Goal: Information Seeking & Learning: Learn about a topic

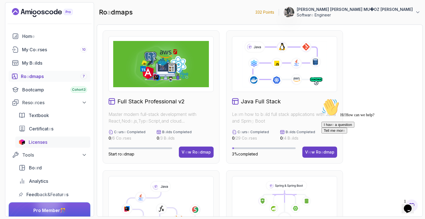
click at [37, 144] on readpronunciation-word "Licenses" at bounding box center [38, 142] width 19 height 6
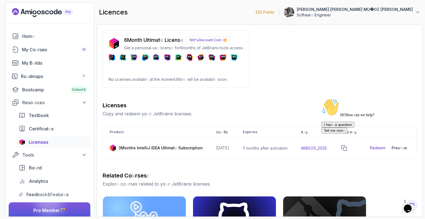
click at [294, 67] on div "6 Month Ultimat e Licens e 100% Discount Cod e 💥 Get a personal-us e licens e f…" at bounding box center [260, 191] width 314 height 322
click at [46, 53] on readpronunciation-text "My Co u rses" at bounding box center [34, 49] width 25 height 7
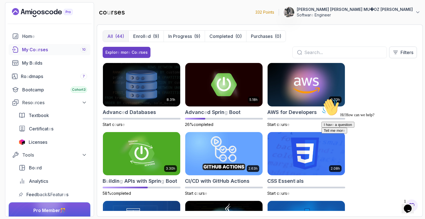
click at [398, 101] on div "Hi ! How can we help ? I hav e a question Tell me mor e" at bounding box center [371, 115] width 100 height 35
click at [359, 85] on div "8.31 h Advanc e d Databases Start c o urs e 5.18 h Advanc e d Sprin g Boot 26% …" at bounding box center [260, 137] width 314 height 148
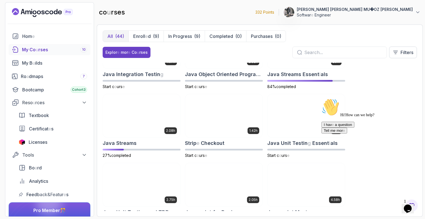
scroll to position [456, 0]
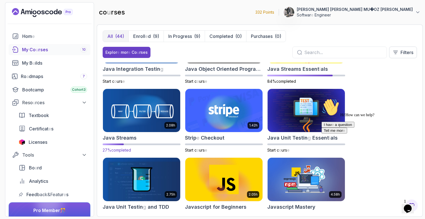
click at [146, 115] on img at bounding box center [141, 110] width 81 height 45
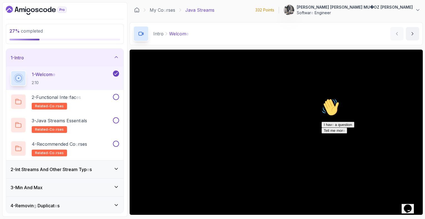
click at [61, 168] on readpronunciation-word "Other" at bounding box center [55, 169] width 12 height 6
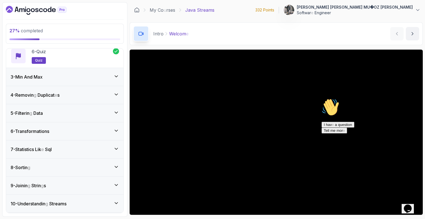
scroll to position [167, 0]
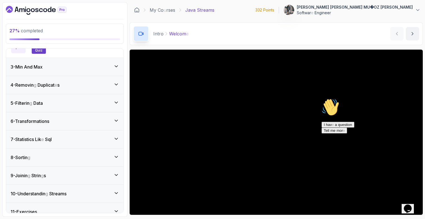
click at [97, 85] on div "4 - Removin g Duplicat e s" at bounding box center [65, 84] width 108 height 7
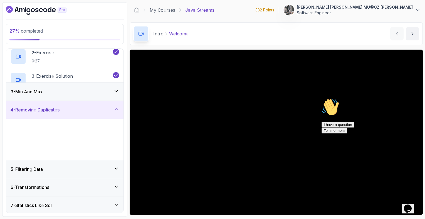
scroll to position [52, 0]
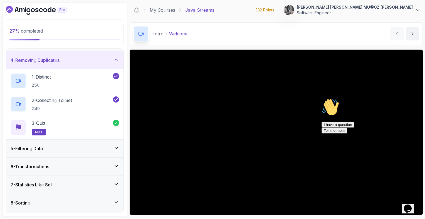
click at [129, 76] on div "27 % completed 1 - Intro 2 - Int Streams And Other Stream Typ e s 3 - Min And M…" at bounding box center [212, 109] width 420 height 214
click at [51, 59] on readpronunciation-span "Duplicat" at bounding box center [46, 60] width 17 height 6
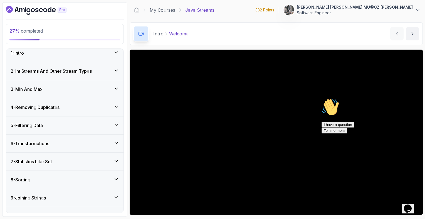
scroll to position [0, 0]
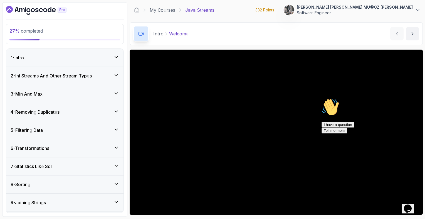
click at [51, 91] on div "3 - Min And [PERSON_NAME]" at bounding box center [65, 93] width 108 height 7
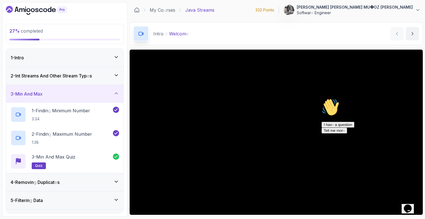
click at [96, 77] on div "2 - Int Streams And Other Stream Typ e s" at bounding box center [65, 75] width 108 height 7
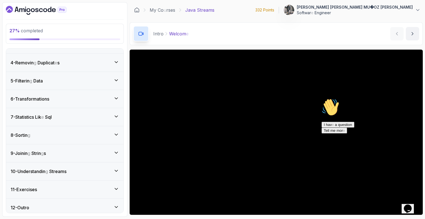
scroll to position [192, 0]
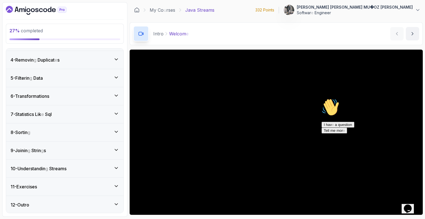
click at [88, 95] on div "6 - Transformations" at bounding box center [65, 96] width 108 height 7
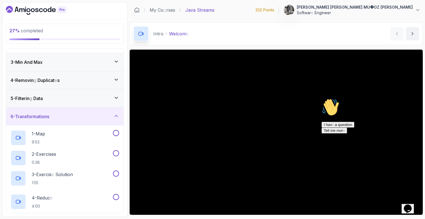
scroll to position [52, 0]
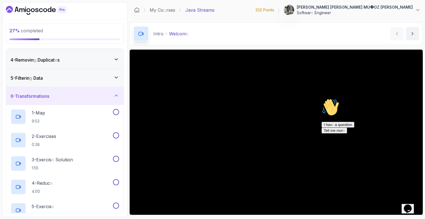
click at [84, 80] on div "5 - Filterin g Data" at bounding box center [65, 78] width 108 height 7
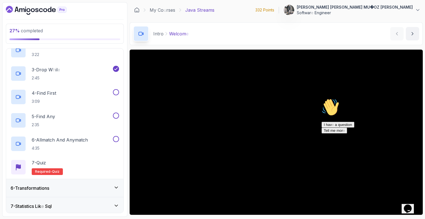
scroll to position [152, 0]
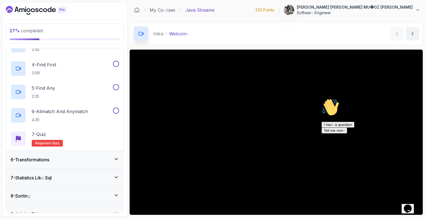
click at [75, 159] on div "6 - Transformations" at bounding box center [65, 159] width 108 height 7
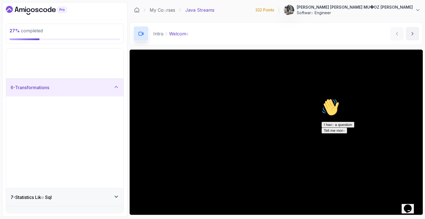
scroll to position [52, 0]
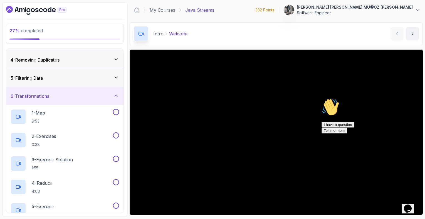
click at [129, 119] on div "27 % completed 1 - Intro 2 - Int Streams And Other Stream Typ e s 3 - Min And M…" at bounding box center [212, 109] width 420 height 214
click at [51, 90] on div "6 - Transformations" at bounding box center [64, 96] width 117 height 18
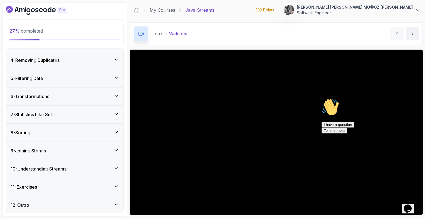
click at [48, 114] on readpronunciation-word "Sql" at bounding box center [48, 114] width 7 height 6
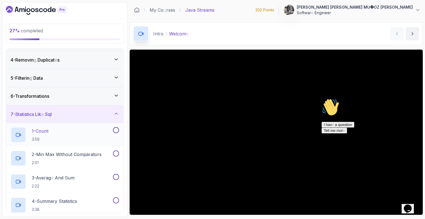
click at [48, 128] on readpronunciation-word "Count" at bounding box center [42, 131] width 13 height 6
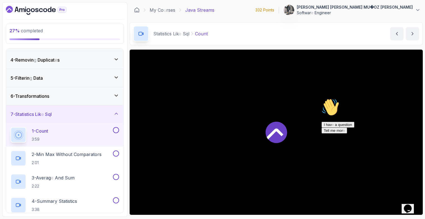
click at [80, 108] on div "7 - Statistics Lik e Sql" at bounding box center [64, 114] width 117 height 18
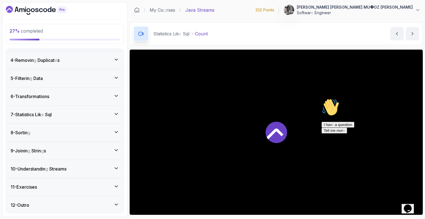
click at [91, 111] on div "7 - Statistics Lik e Sql" at bounding box center [65, 114] width 108 height 7
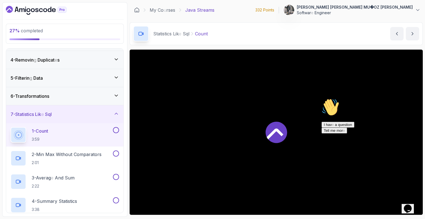
click at [77, 131] on div "1 - Count 3:59" at bounding box center [61, 135] width 101 height 16
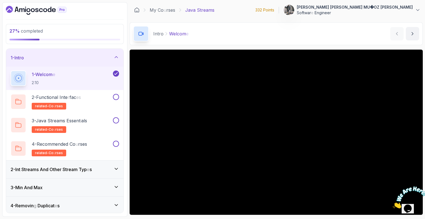
click at [61, 170] on readpronunciation-word "Other" at bounding box center [55, 169] width 12 height 6
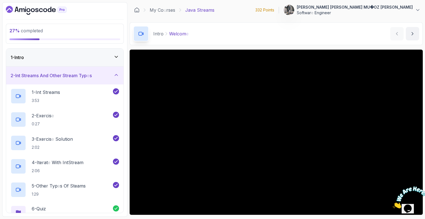
click at [80, 78] on h3 "2 - Int Streams And Other Stream Typ e s" at bounding box center [51, 75] width 81 height 7
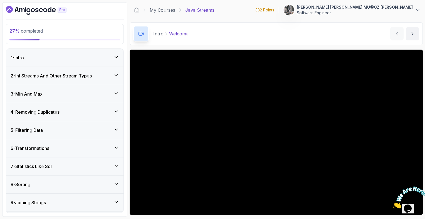
click at [53, 151] on div "6 - Transformations" at bounding box center [64, 148] width 117 height 18
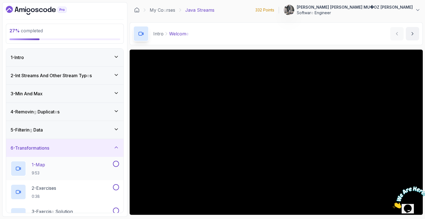
click at [54, 165] on div "1 - Map 9:53" at bounding box center [61, 168] width 101 height 16
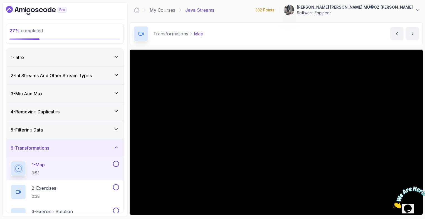
click at [71, 145] on div "6 - Transformations" at bounding box center [65, 147] width 108 height 7
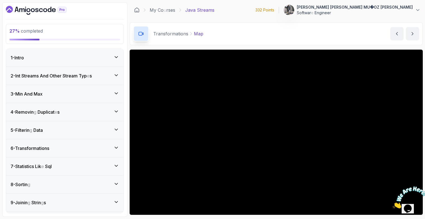
click at [71, 145] on div "6 - Transformations" at bounding box center [65, 148] width 108 height 7
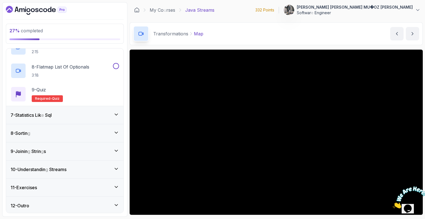
scroll to position [262, 0]
click at [61, 112] on div "7 - Statistics Lik e Sql" at bounding box center [65, 114] width 108 height 7
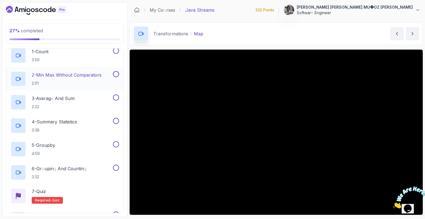
scroll to position [196, 0]
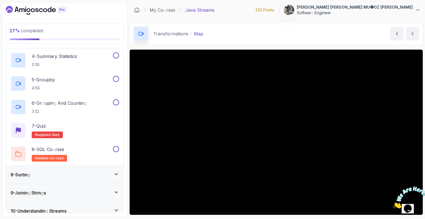
click at [125, 119] on div "27 % completed 1 - Intro 2 - Int Streams And Other Stream Typ e s 3 - Min And M…" at bounding box center [64, 109] width 125 height 214
click at [125, 120] on div "27 % completed 1 - Intro 2 - Int Streams And Other Stream Typ e s 3 - Min And M…" at bounding box center [64, 109] width 125 height 214
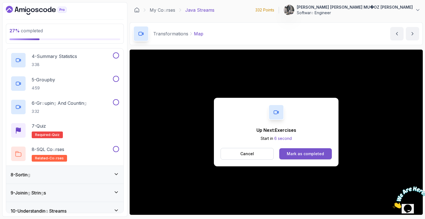
click at [301, 149] on button "Mark as completed" at bounding box center [305, 153] width 53 height 11
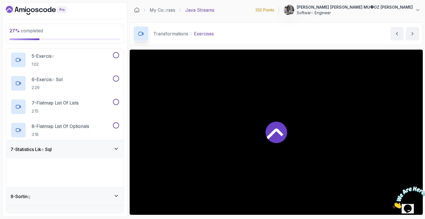
scroll to position [52, 0]
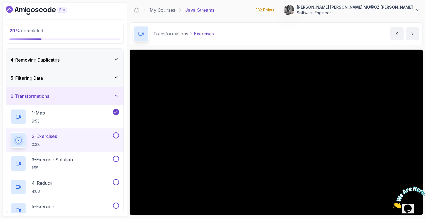
click at [126, 114] on div "29 % completed 1 - Intro 2 - Int Streams And Other Stream Typ e s 3 - Min And M…" at bounding box center [64, 109] width 125 height 214
click at [126, 123] on div "29 % completed 1 - Intro 2 - Int Streams And Other Stream Typ e s 3 - Min And M…" at bounding box center [64, 109] width 125 height 214
click at [49, 96] on readpronunciation-word "Transformations" at bounding box center [32, 96] width 34 height 6
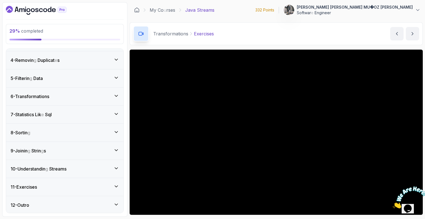
click at [49, 96] on readpronunciation-word "Transformations" at bounding box center [32, 96] width 34 height 6
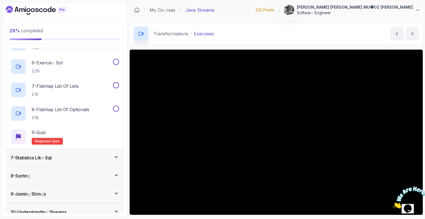
scroll to position [262, 0]
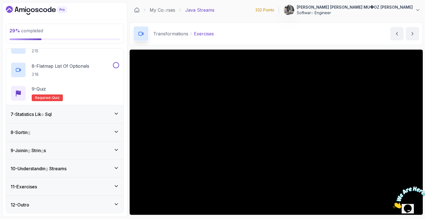
click at [44, 116] on readpronunciation-span "e" at bounding box center [42, 114] width 3 height 6
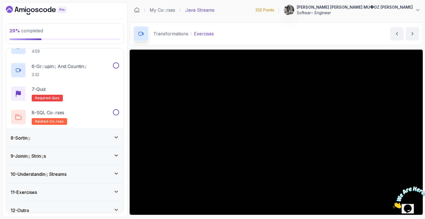
scroll to position [239, 0]
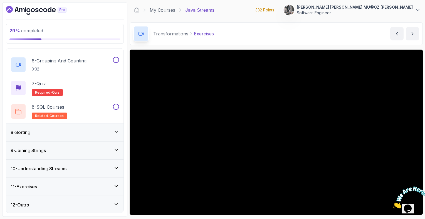
click at [56, 133] on div "8 - Sortin g" at bounding box center [65, 132] width 108 height 7
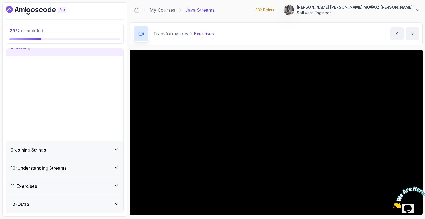
scroll to position [52, 0]
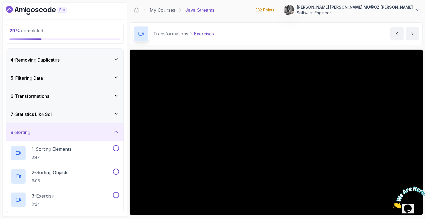
click at [56, 133] on div "8 - Sortin g" at bounding box center [65, 132] width 108 height 7
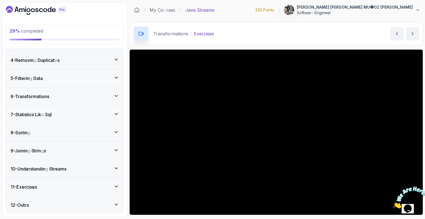
click at [55, 150] on div "9 - Joinin g Strin g s" at bounding box center [65, 150] width 108 height 7
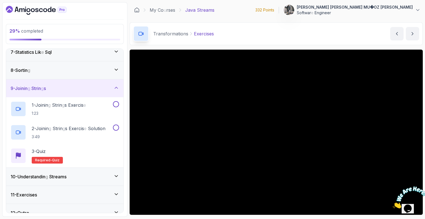
scroll to position [122, 0]
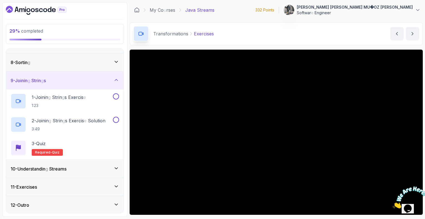
click at [58, 168] on readpronunciation-word "Streams" at bounding box center [57, 169] width 17 height 6
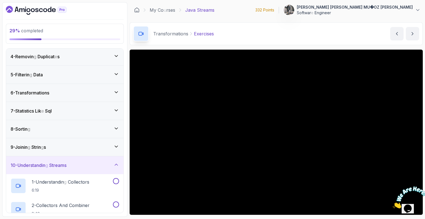
scroll to position [100, 0]
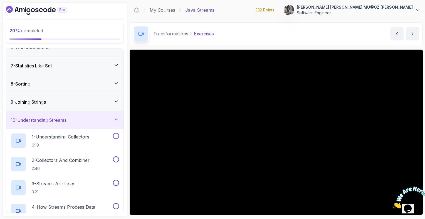
click at [80, 100] on div "9 - Joinin g Strin g s" at bounding box center [65, 101] width 108 height 7
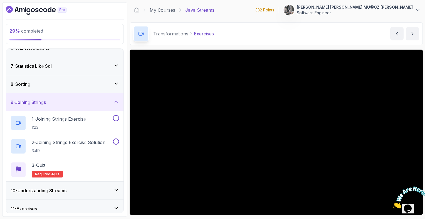
click at [106, 53] on div "6 - Transformations" at bounding box center [64, 48] width 117 height 18
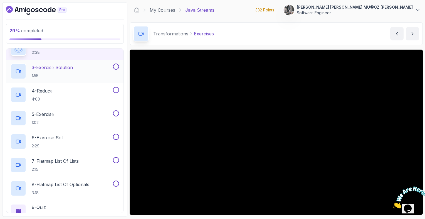
scroll to position [145, 0]
click at [70, 88] on div "4 - Reduc e 4:00" at bounding box center [61, 94] width 101 height 16
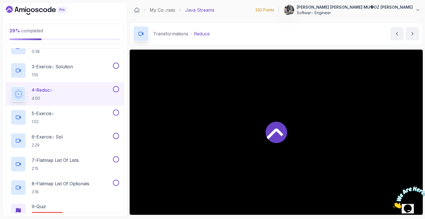
scroll to position [148, 0]
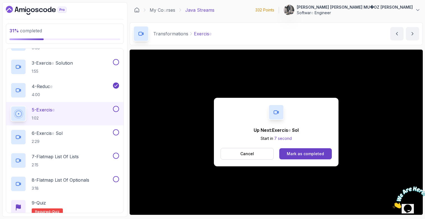
scroll to position [148, 0]
click at [324, 154] on button "Mark as completed" at bounding box center [305, 153] width 53 height 11
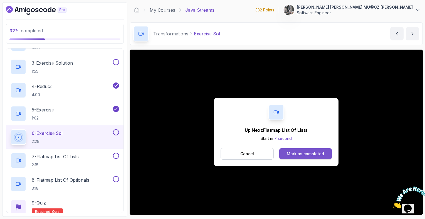
click at [314, 153] on readpronunciation-word "completed" at bounding box center [313, 153] width 21 height 5
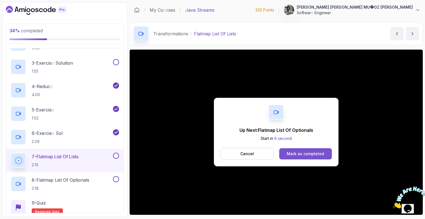
click at [310, 150] on button "Mark as completed" at bounding box center [305, 153] width 53 height 11
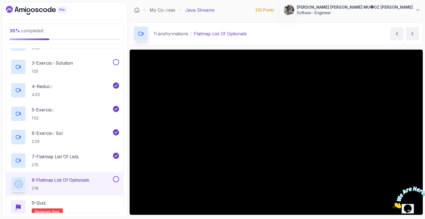
click at [67, 180] on readpronunciation-word "Of" at bounding box center [65, 180] width 5 height 6
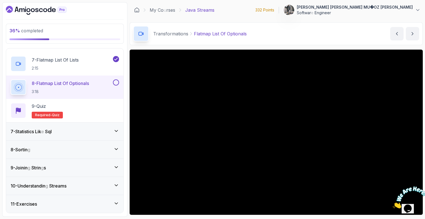
scroll to position [262, 0]
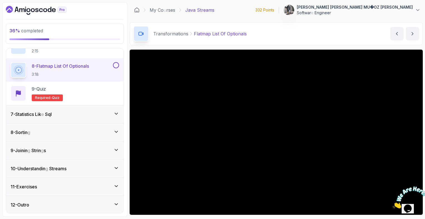
click at [56, 111] on div "7 - Statistics Lik e Sql" at bounding box center [65, 114] width 108 height 7
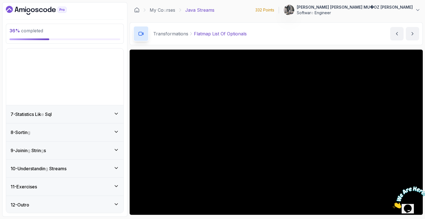
scroll to position [52, 0]
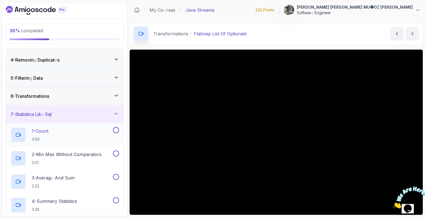
click at [52, 136] on div "1 - Count 3:59" at bounding box center [61, 135] width 101 height 16
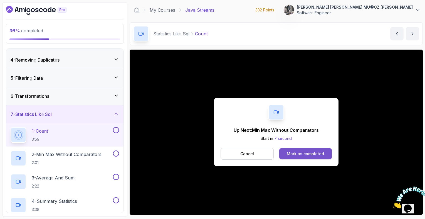
click at [294, 151] on div "Mark as completed" at bounding box center [305, 154] width 37 height 6
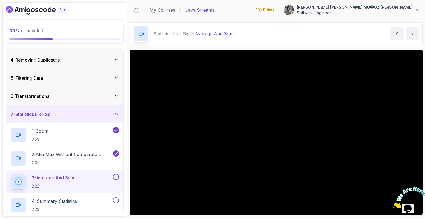
click at [92, 115] on div "7 - Statistics Lik e Sql" at bounding box center [65, 114] width 108 height 7
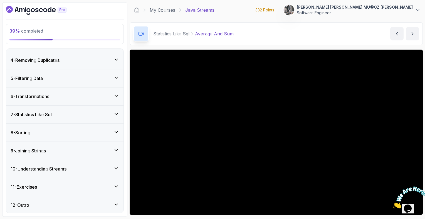
click at [92, 115] on div "7 - Statistics Lik e Sql" at bounding box center [65, 114] width 108 height 7
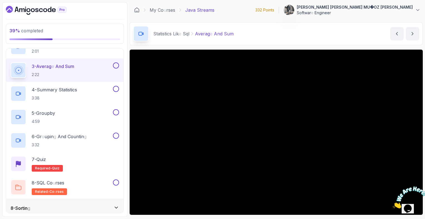
scroll to position [174, 0]
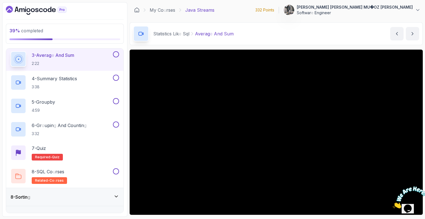
click at [54, 197] on div "8 - Sortin g" at bounding box center [65, 196] width 108 height 7
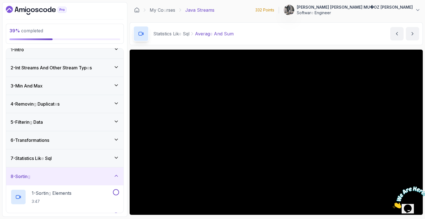
scroll to position [0, 0]
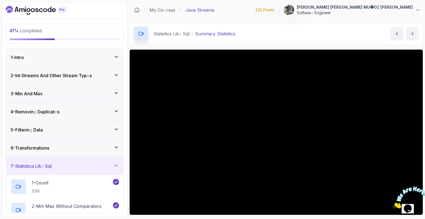
click at [86, 165] on div "7 - Statistics Lik e Sql" at bounding box center [65, 165] width 108 height 7
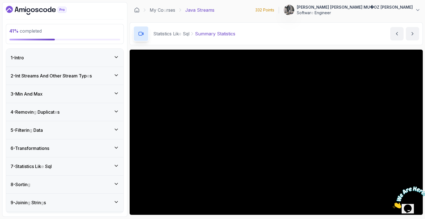
click at [86, 165] on div "7 - Statistics Lik e Sql" at bounding box center [65, 166] width 108 height 7
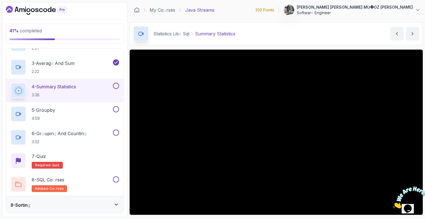
scroll to position [167, 0]
click at [91, 108] on div "5 - Groupby 4:59" at bounding box center [61, 113] width 101 height 16
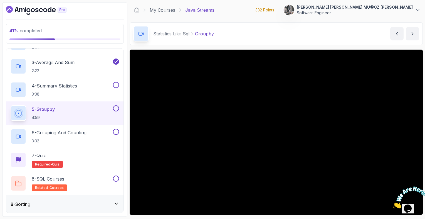
click at [61, 202] on div "8 - Sortin g" at bounding box center [65, 203] width 108 height 7
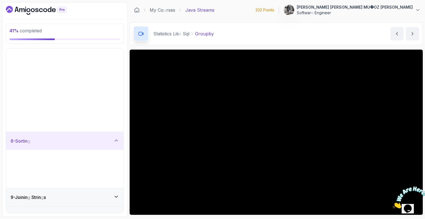
scroll to position [52, 0]
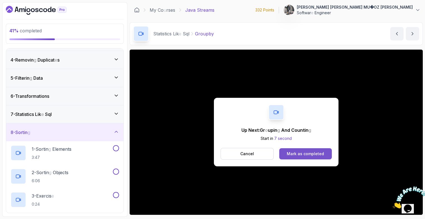
click at [301, 151] on readpronunciation-word "as" at bounding box center [299, 153] width 5 height 5
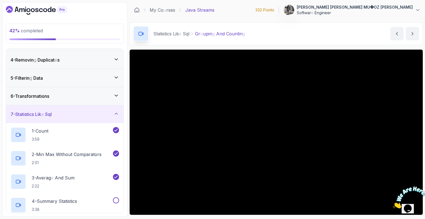
click at [86, 111] on div "7 - Statistics Lik e Sql" at bounding box center [65, 114] width 108 height 7
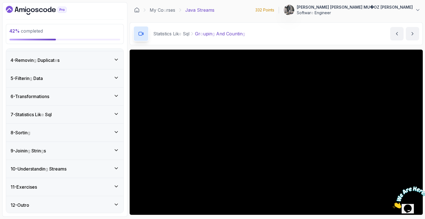
click at [78, 127] on div "8 - Sortin g" at bounding box center [64, 132] width 117 height 18
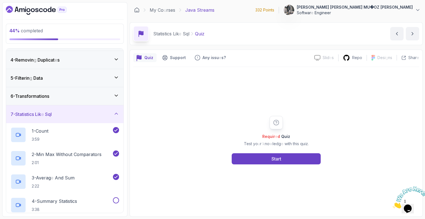
click at [89, 111] on div "7 - Statistics Lik e Sql" at bounding box center [65, 114] width 108 height 7
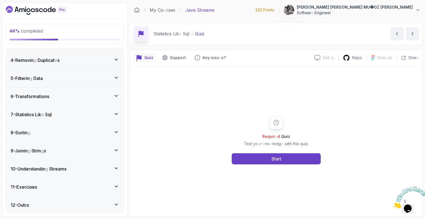
click at [89, 111] on div "7 - Statistics Lik e Sql" at bounding box center [65, 114] width 108 height 7
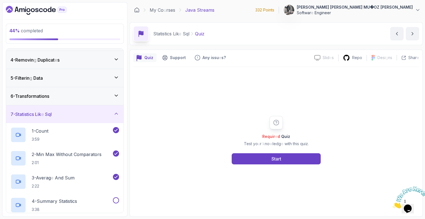
click at [82, 111] on div "7 - Statistics Lik e Sql" at bounding box center [65, 114] width 108 height 7
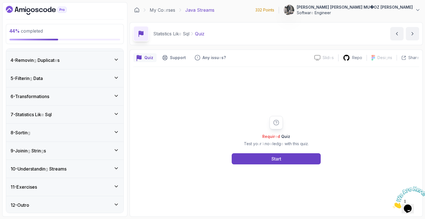
click at [82, 111] on div "7 - Statistics Lik e Sql" at bounding box center [65, 114] width 108 height 7
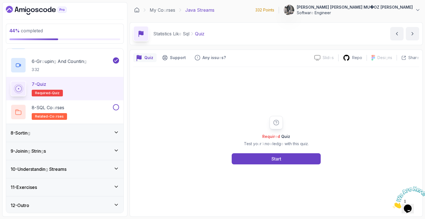
scroll to position [239, 0]
click at [73, 127] on div "8 - Sortin g" at bounding box center [64, 132] width 117 height 18
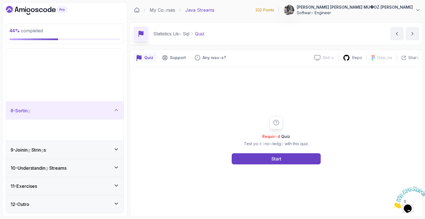
scroll to position [52, 0]
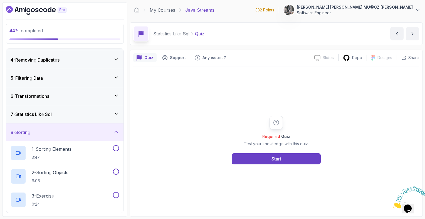
click at [130, 153] on div "Quiz Support Any issu e s ? Slid e s Slid e s not availabl e Repo Desi g ns Des…" at bounding box center [276, 132] width 293 height 167
click at [72, 137] on div "8 - Sortin g" at bounding box center [64, 132] width 117 height 18
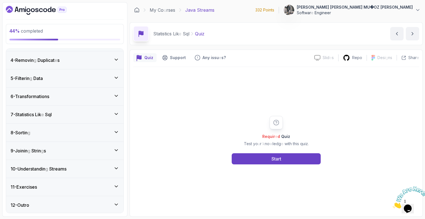
click at [62, 153] on div "9 - Joinin g Strin g s" at bounding box center [64, 151] width 117 height 18
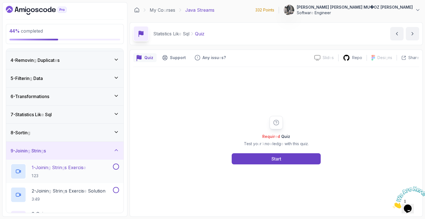
click at [60, 169] on p "1 - Joinin g Strin g s Exercis e" at bounding box center [59, 167] width 54 height 7
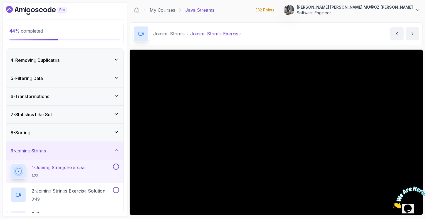
click at [78, 147] on div "9 - Joinin g Strin g s" at bounding box center [65, 150] width 108 height 7
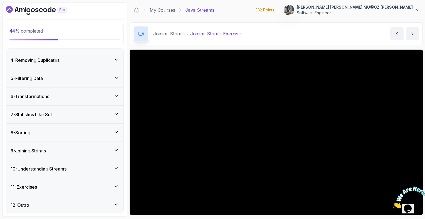
click at [71, 163] on div "10 - Understandin g Streams" at bounding box center [64, 169] width 117 height 18
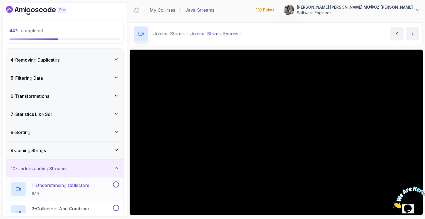
click at [65, 182] on p "1 - Understandin g Collectors" at bounding box center [61, 185] width 58 height 7
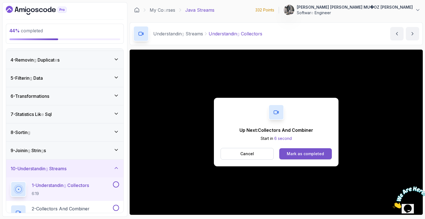
click at [309, 155] on readpronunciation-word "completed" at bounding box center [313, 153] width 21 height 5
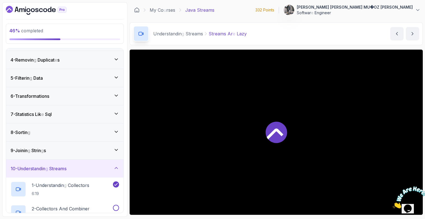
click at [311, 155] on div at bounding box center [276, 131] width 293 height 165
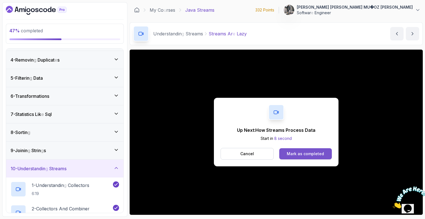
click at [288, 152] on readpronunciation-word "Mark" at bounding box center [292, 153] width 10 height 5
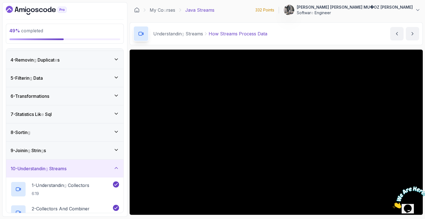
click at [80, 167] on div "10 - Understandin g Streams" at bounding box center [65, 168] width 108 height 7
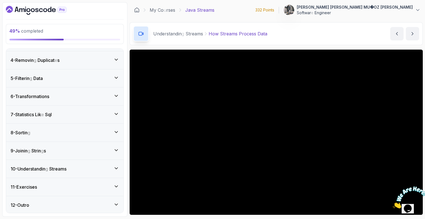
click at [80, 167] on div "10 - Understandin g Streams" at bounding box center [65, 168] width 108 height 7
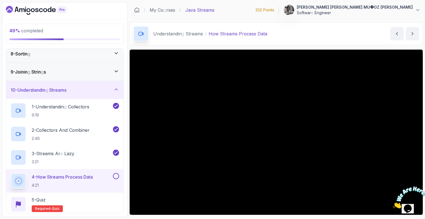
scroll to position [152, 0]
